Goal: Task Accomplishment & Management: Use online tool/utility

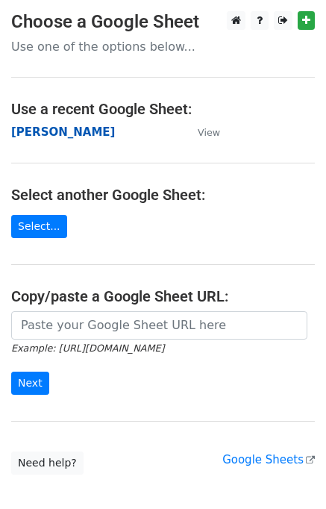
click at [22, 137] on strong "[PERSON_NAME]" at bounding box center [63, 131] width 104 height 13
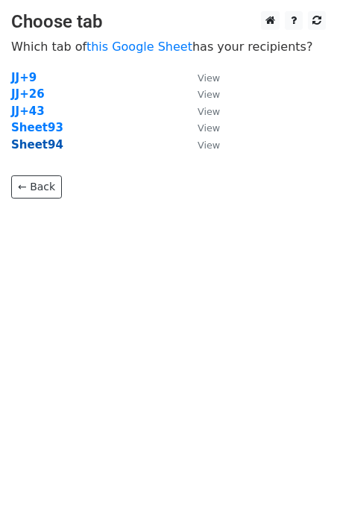
click at [28, 149] on strong "Sheet94" at bounding box center [37, 144] width 52 height 13
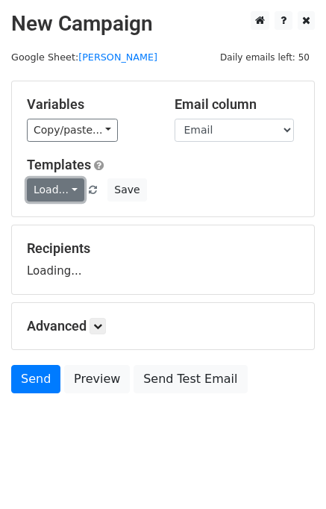
click at [61, 198] on link "Load..." at bounding box center [55, 189] width 57 height 23
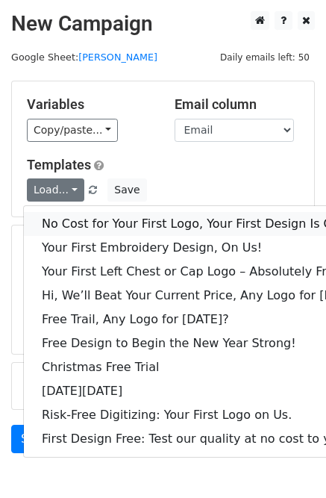
click at [80, 222] on link "No Cost for Your First Logo, Your First Design Is On Us!" at bounding box center [204, 224] width 360 height 24
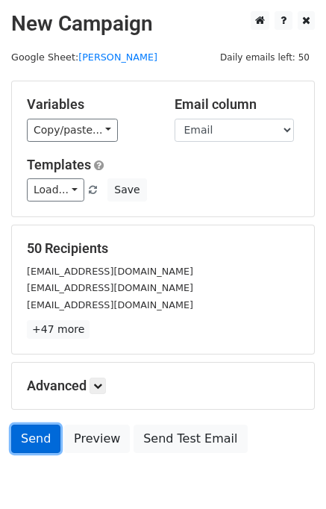
click at [26, 441] on link "Send" at bounding box center [35, 439] width 49 height 28
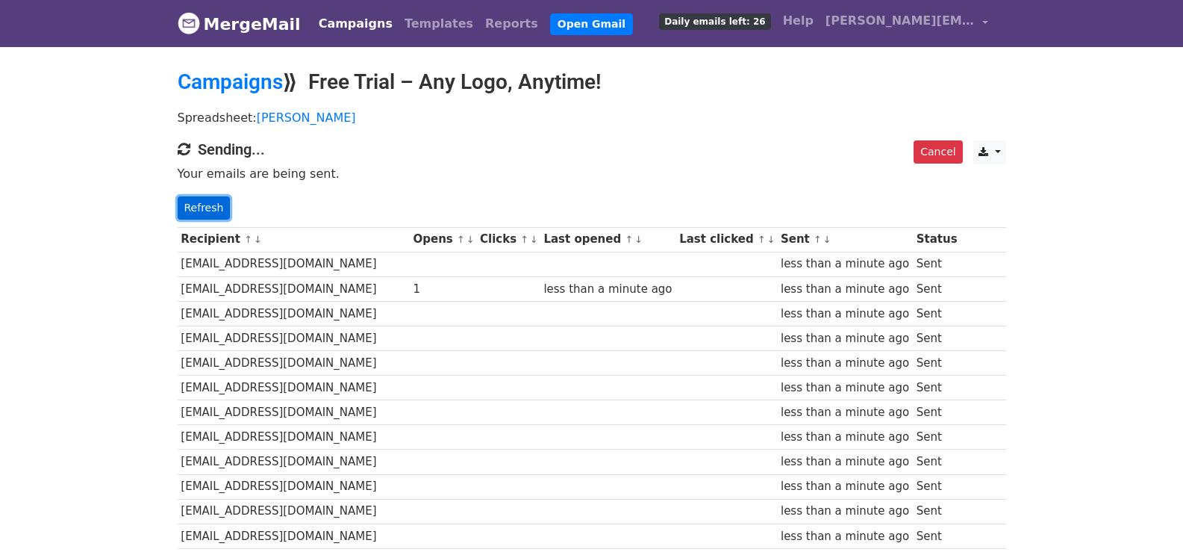
click at [178, 211] on link "Refresh" at bounding box center [204, 207] width 53 height 23
click at [225, 204] on p "Refresh" at bounding box center [592, 207] width 828 height 23
click at [219, 196] on link "Refresh" at bounding box center [204, 207] width 53 height 23
click at [192, 202] on link "Refresh" at bounding box center [204, 207] width 53 height 23
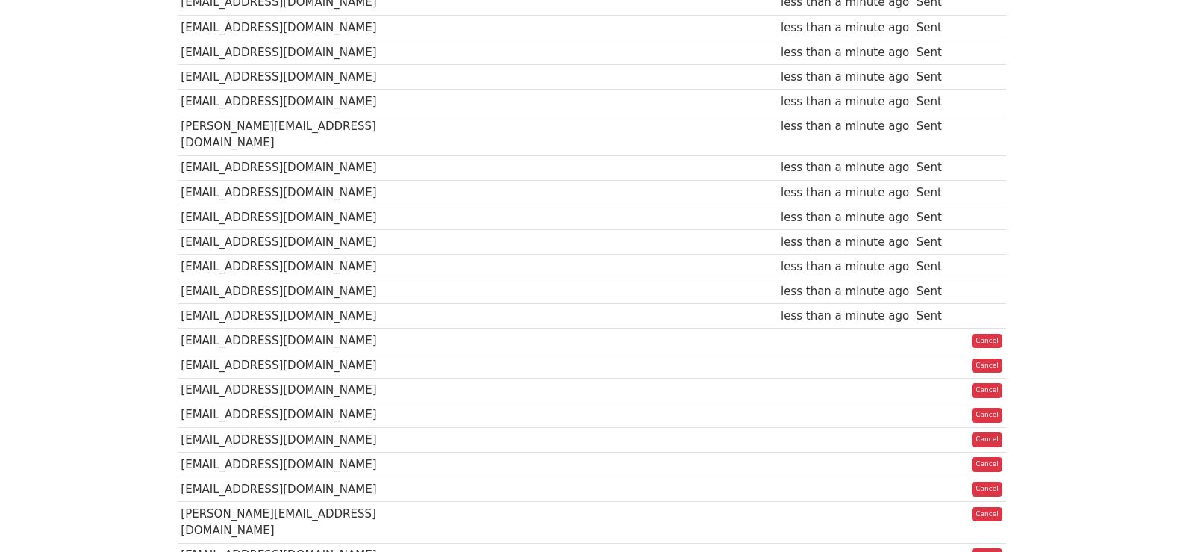
scroll to position [82, 0]
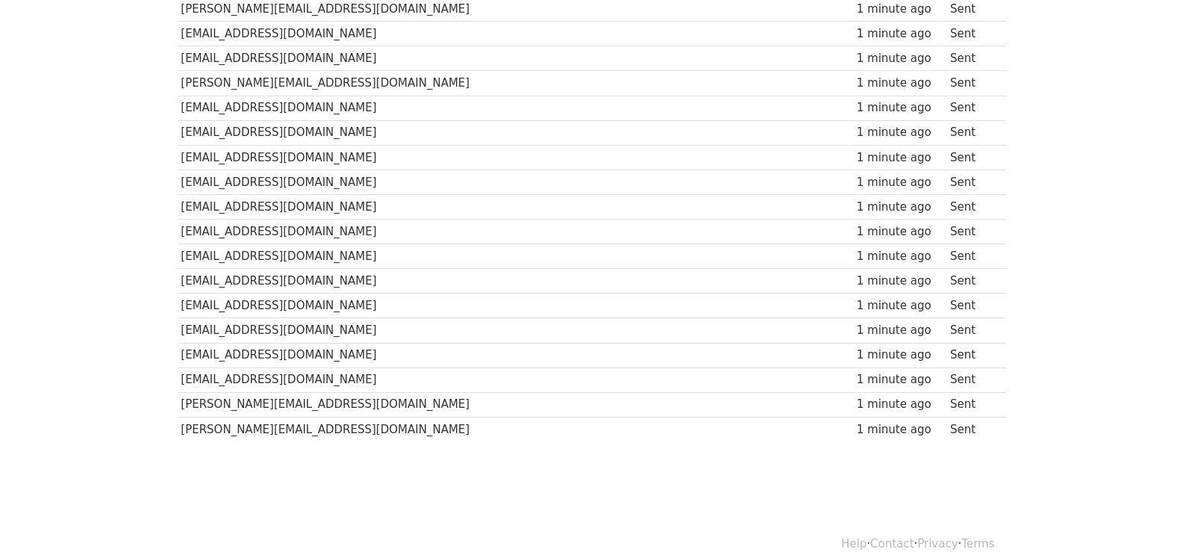
scroll to position [1064, 0]
